Goal: Communication & Community: Participate in discussion

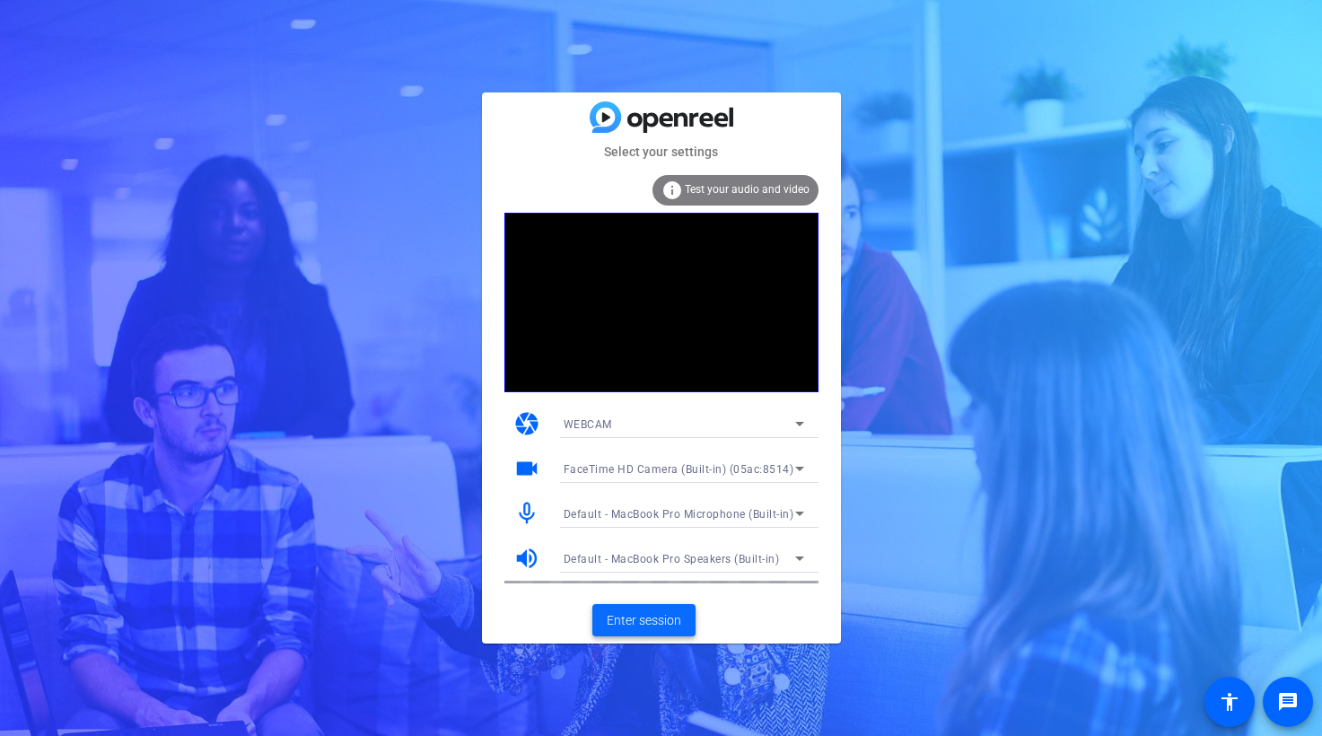
click at [655, 619] on span "Enter session" at bounding box center [644, 620] width 75 height 19
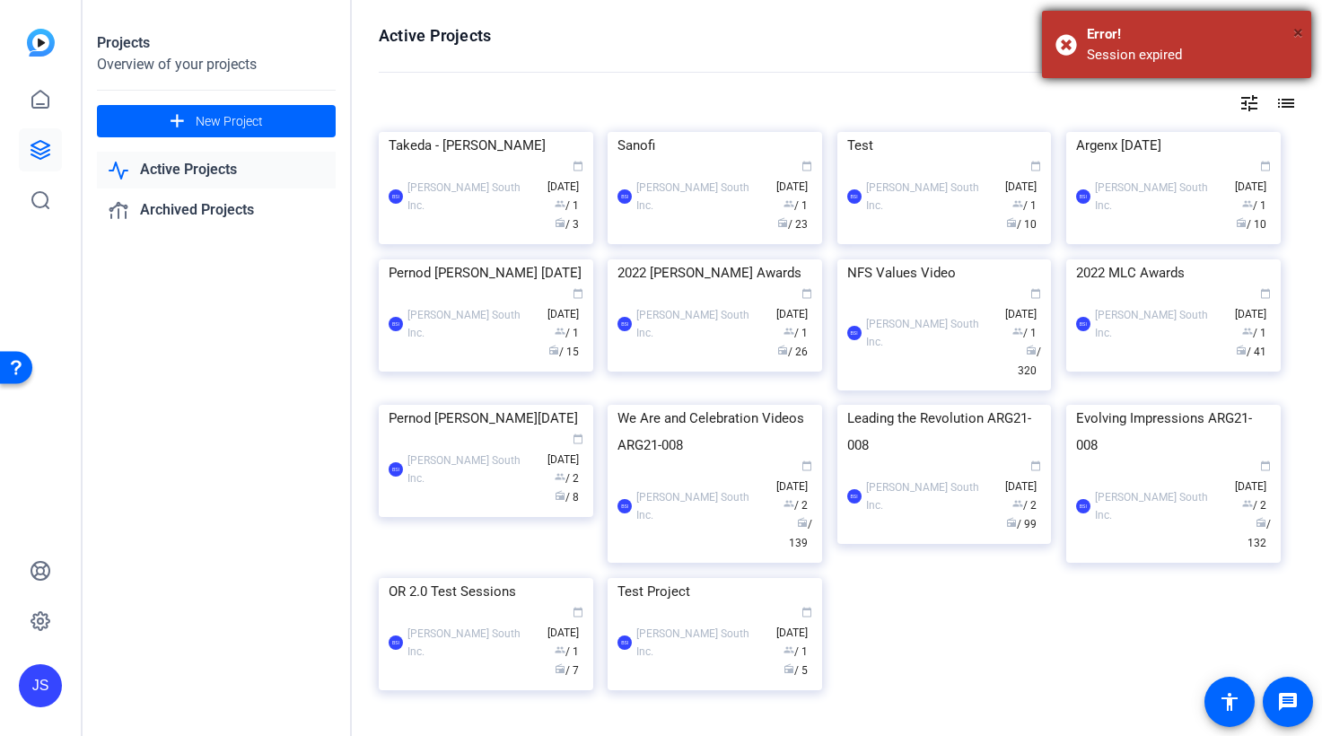
click at [1300, 31] on span "×" at bounding box center [1299, 33] width 10 height 22
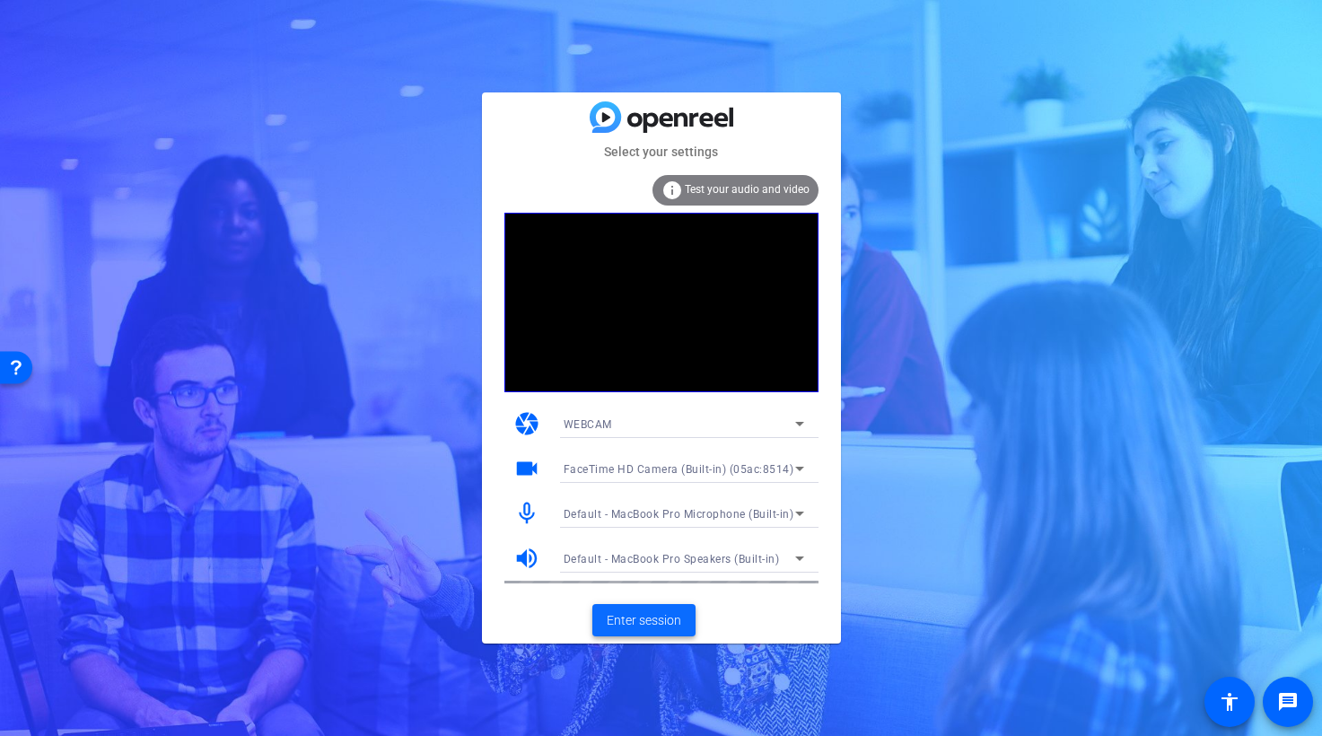
click at [653, 619] on span "Enter session" at bounding box center [644, 620] width 75 height 19
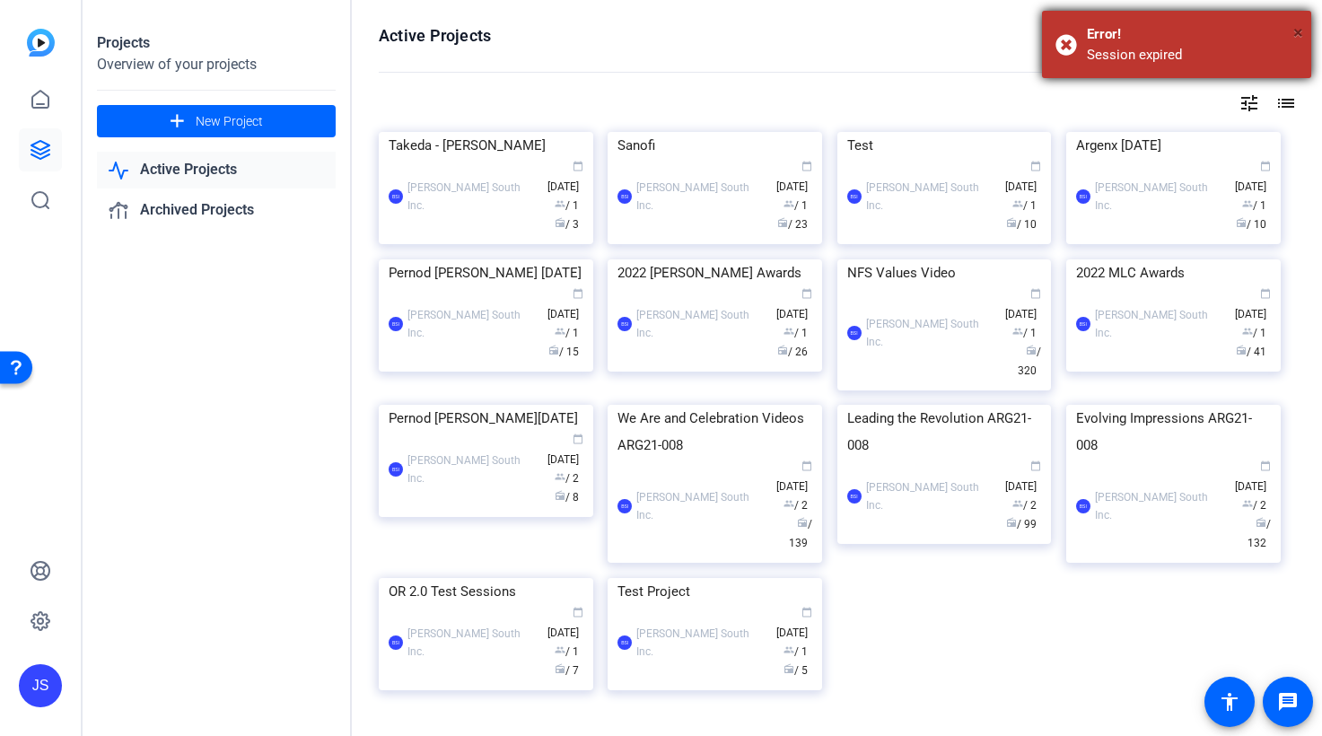
click at [1303, 30] on span "×" at bounding box center [1299, 33] width 10 height 22
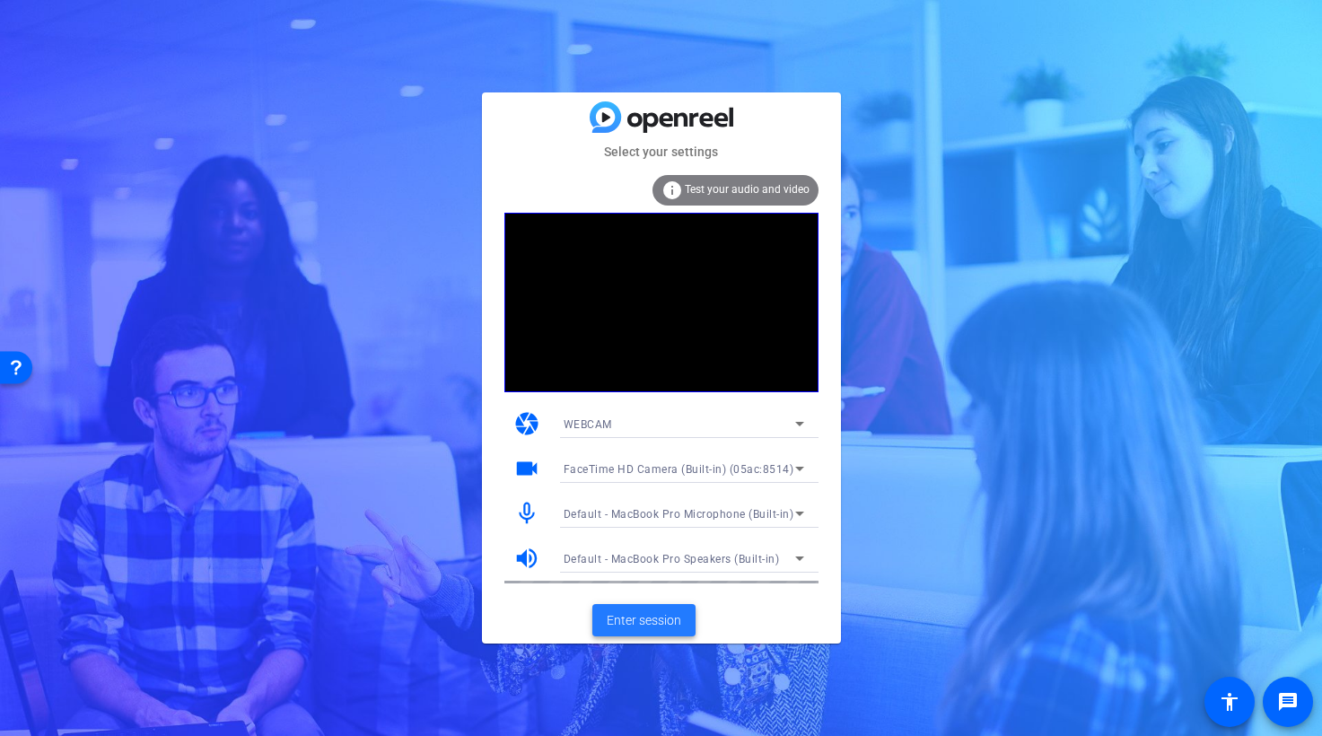
click at [660, 624] on span "Enter session" at bounding box center [644, 620] width 75 height 19
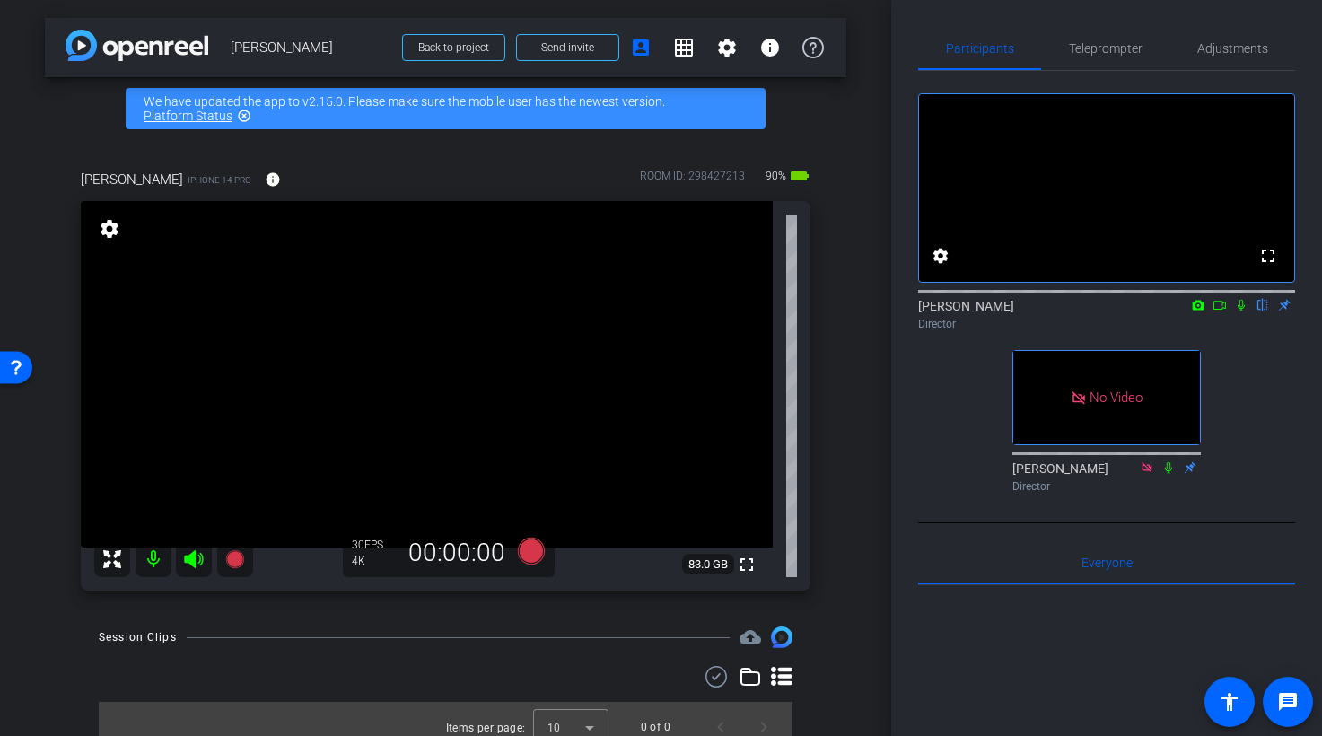
click at [1225, 312] on icon at bounding box center [1220, 305] width 14 height 13
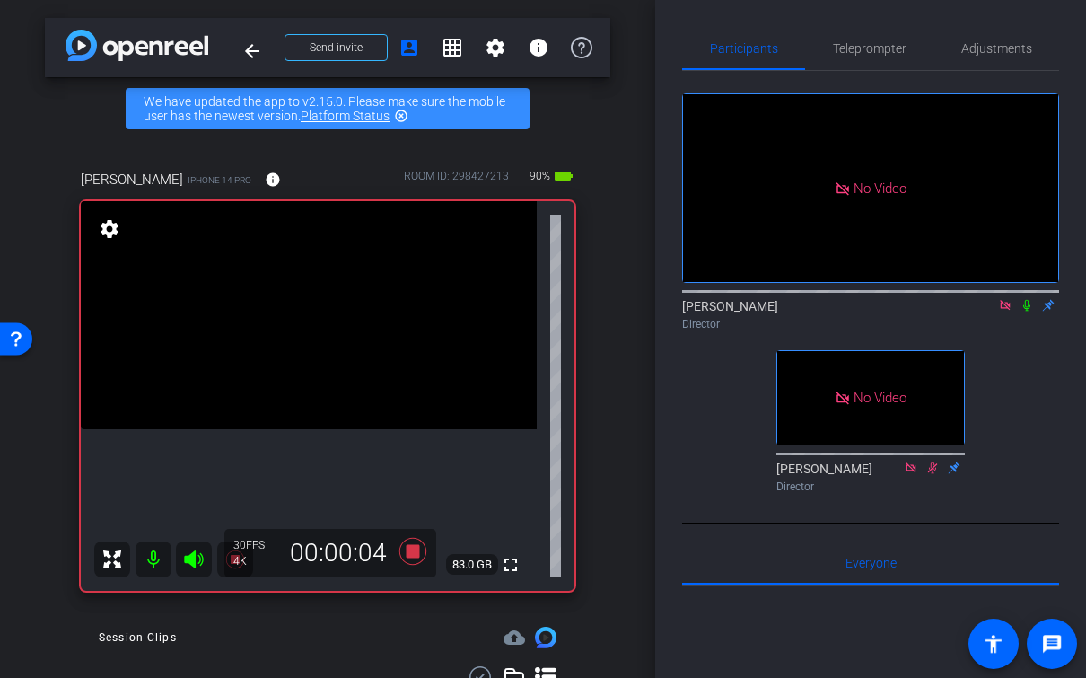
click at [1030, 312] on icon at bounding box center [1027, 306] width 7 height 12
click at [1030, 312] on icon at bounding box center [1028, 306] width 10 height 12
click at [1028, 313] on mat-icon at bounding box center [1027, 305] width 22 height 16
click at [1018, 332] on div "Director" at bounding box center [870, 324] width 377 height 16
click at [1028, 312] on icon at bounding box center [1028, 306] width 10 height 12
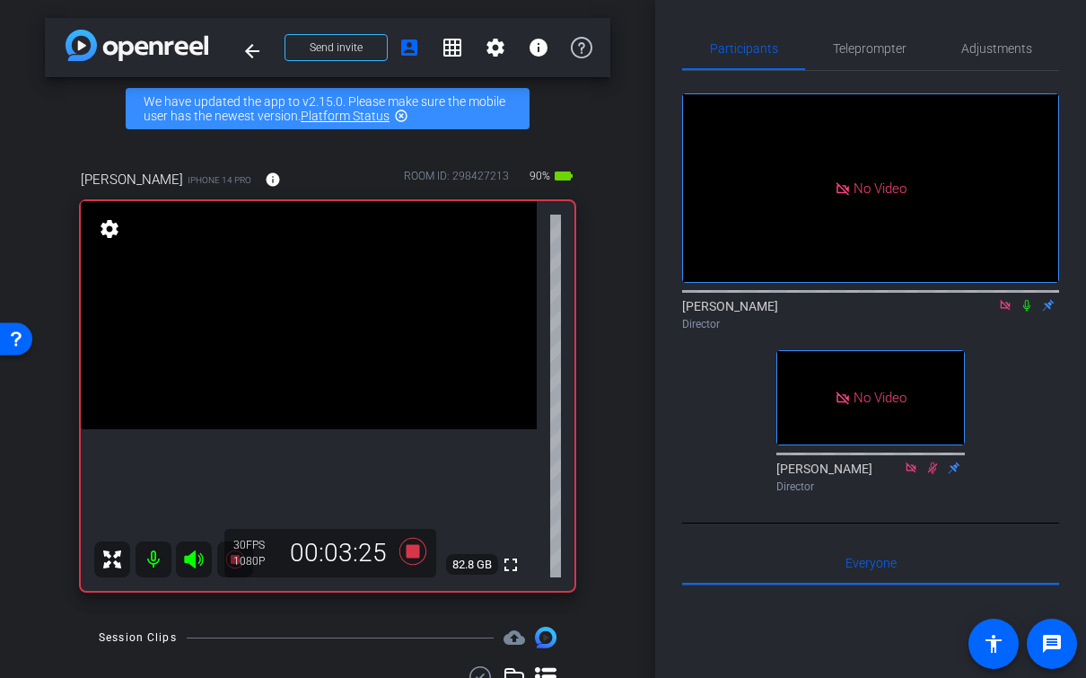
click at [1032, 312] on icon at bounding box center [1027, 305] width 14 height 13
click at [1028, 312] on icon at bounding box center [1027, 305] width 14 height 13
click at [1032, 312] on icon at bounding box center [1027, 305] width 14 height 13
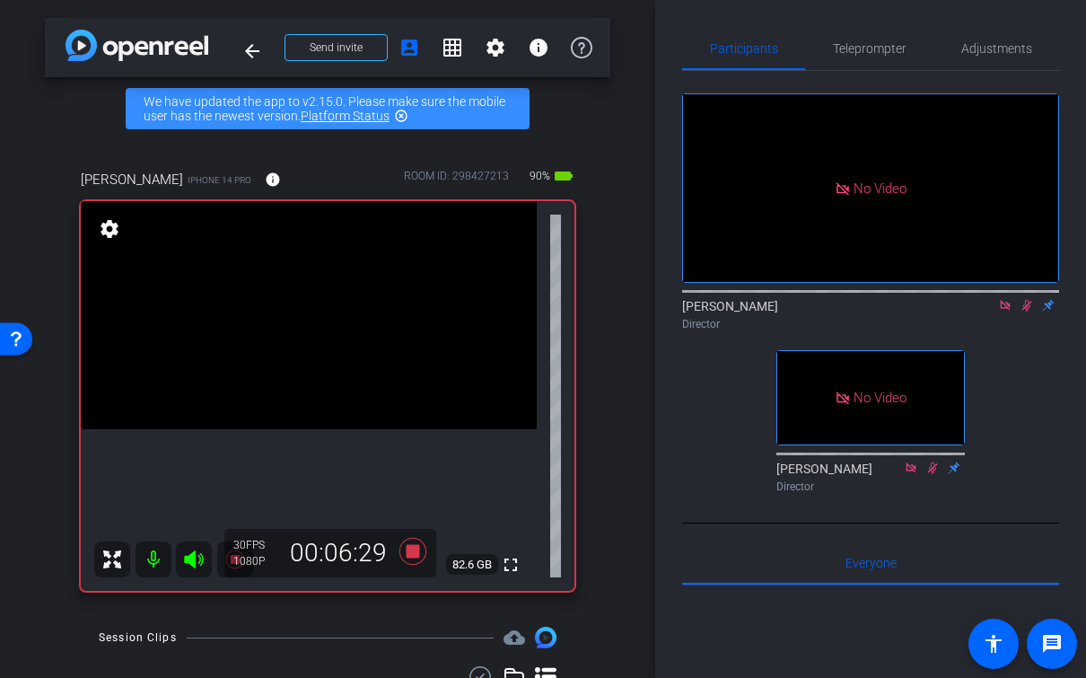
click at [1031, 312] on icon at bounding box center [1027, 305] width 14 height 13
click at [1028, 312] on icon at bounding box center [1027, 306] width 7 height 12
click at [1028, 312] on icon at bounding box center [1028, 306] width 10 height 12
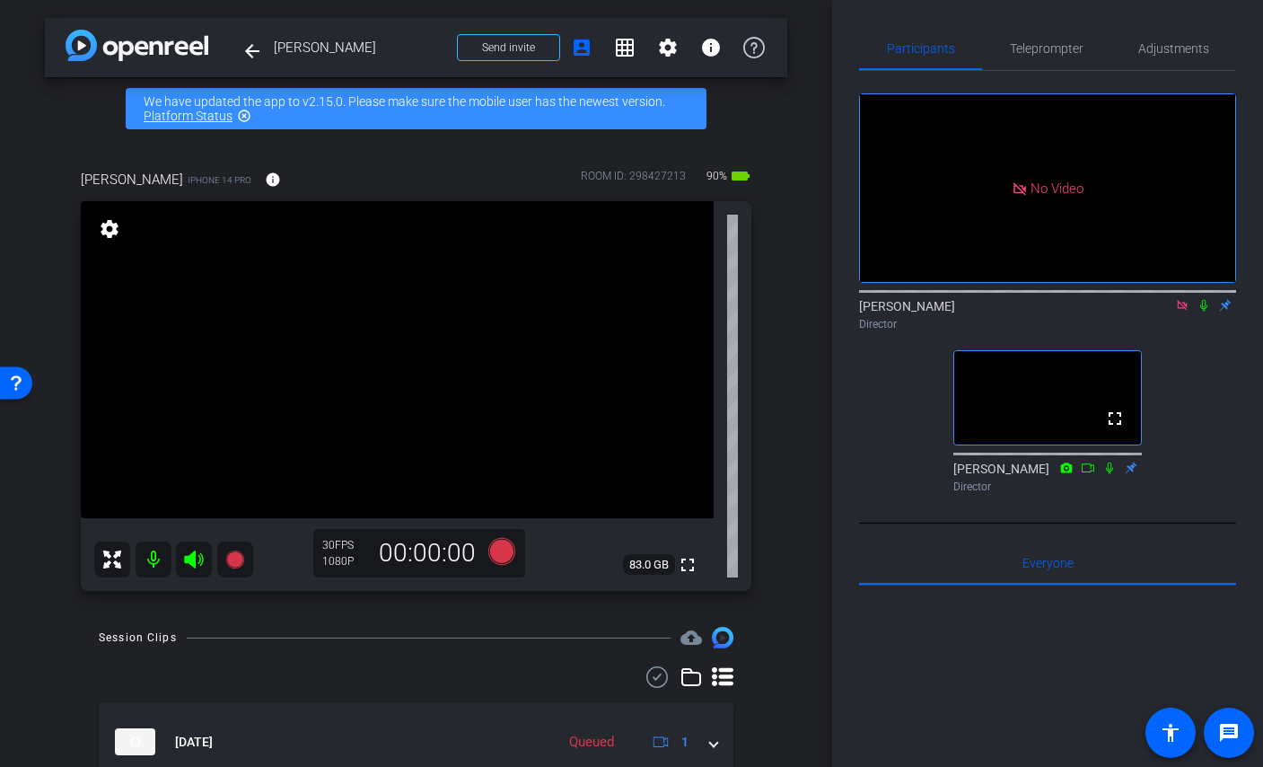
click at [1184, 310] on icon at bounding box center [1182, 305] width 10 height 10
